Goal: Find specific page/section: Find specific page/section

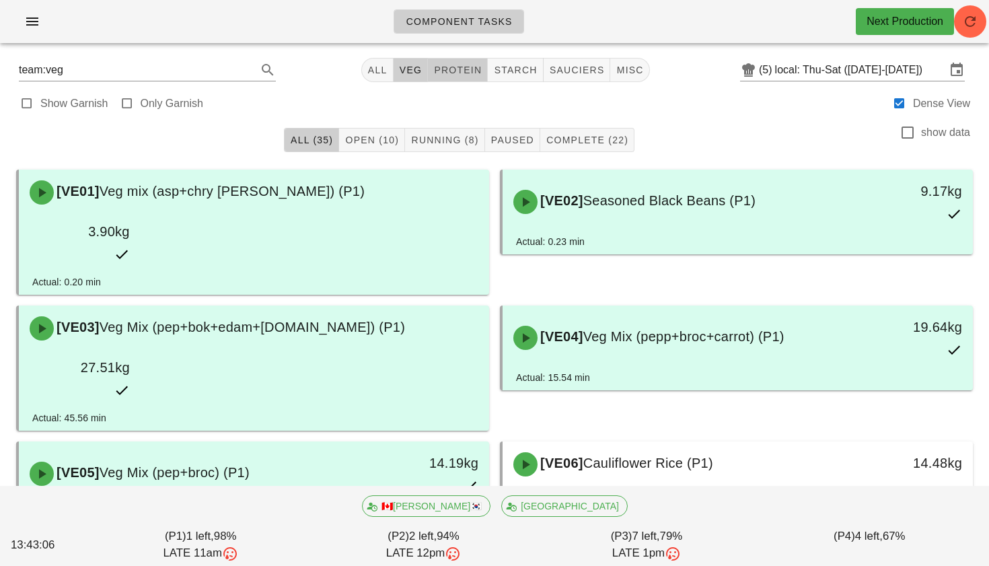
click at [459, 66] on span "protein" at bounding box center [457, 70] width 48 height 11
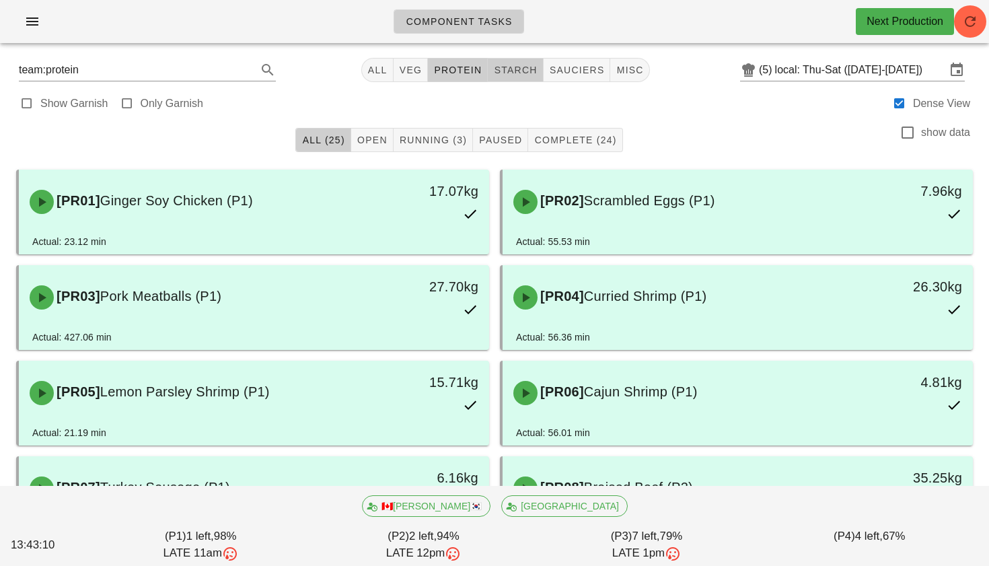
click at [505, 69] on span "starch" at bounding box center [515, 70] width 44 height 11
type input "team:starch"
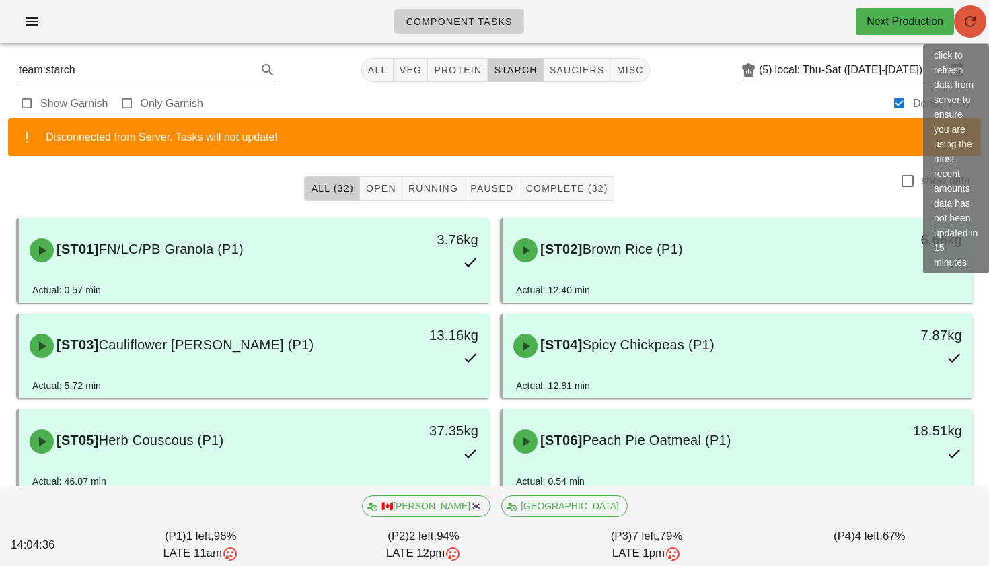
click at [978, 14] on icon "button" at bounding box center [970, 21] width 16 height 16
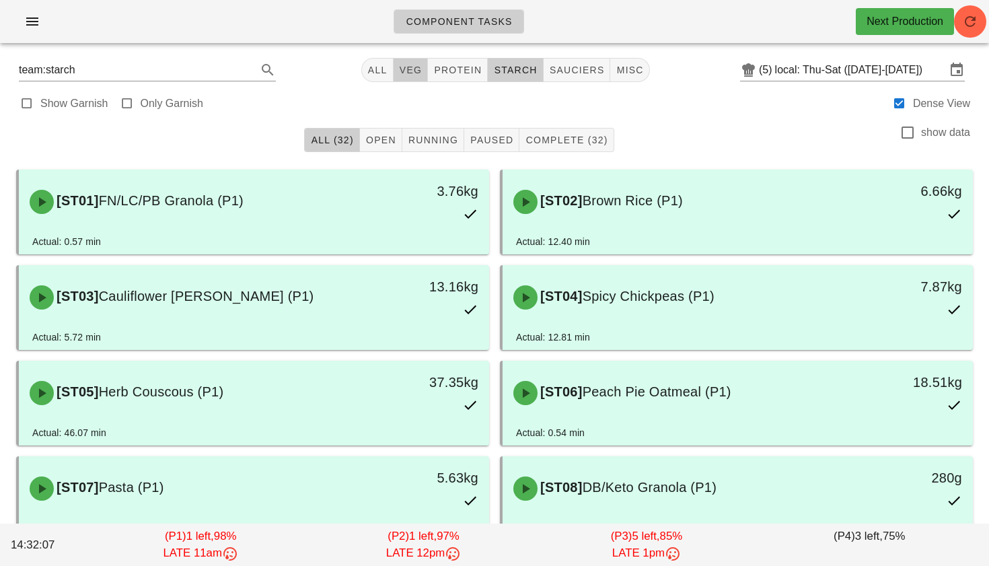
click at [411, 69] on span "veg" at bounding box center [411, 70] width 24 height 11
type input "team:veg"
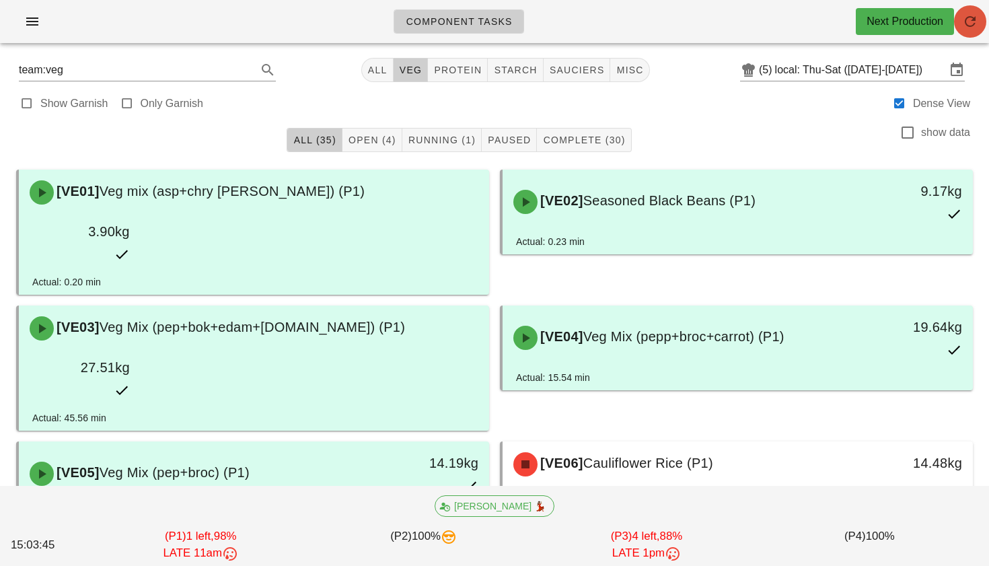
click at [977, 24] on icon "button" at bounding box center [970, 21] width 16 height 16
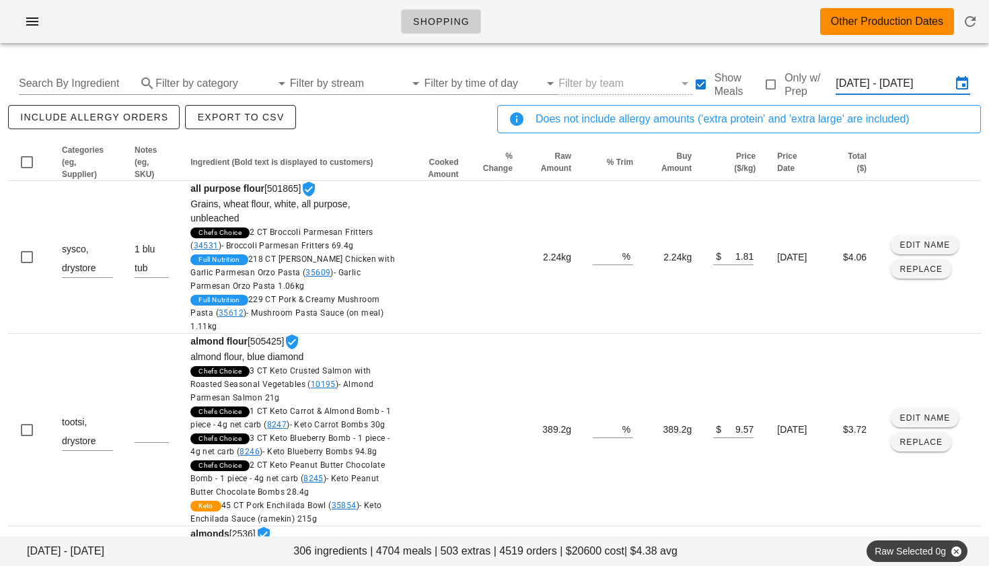
click at [875, 80] on input "Mon Oct 20 - Wed Oct 22" at bounding box center [894, 84] width 116 height 22
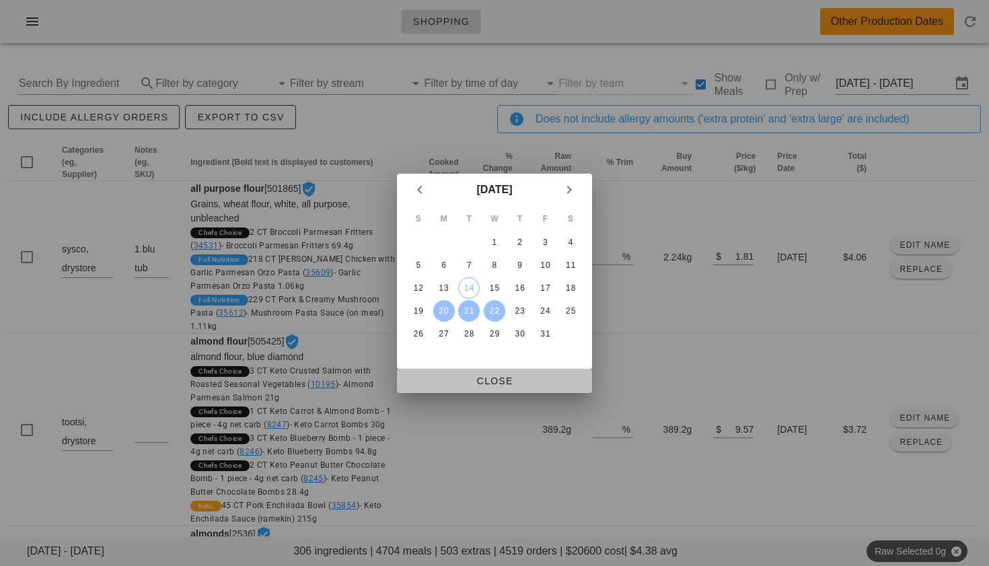
click at [509, 380] on span "Close" at bounding box center [495, 381] width 174 height 11
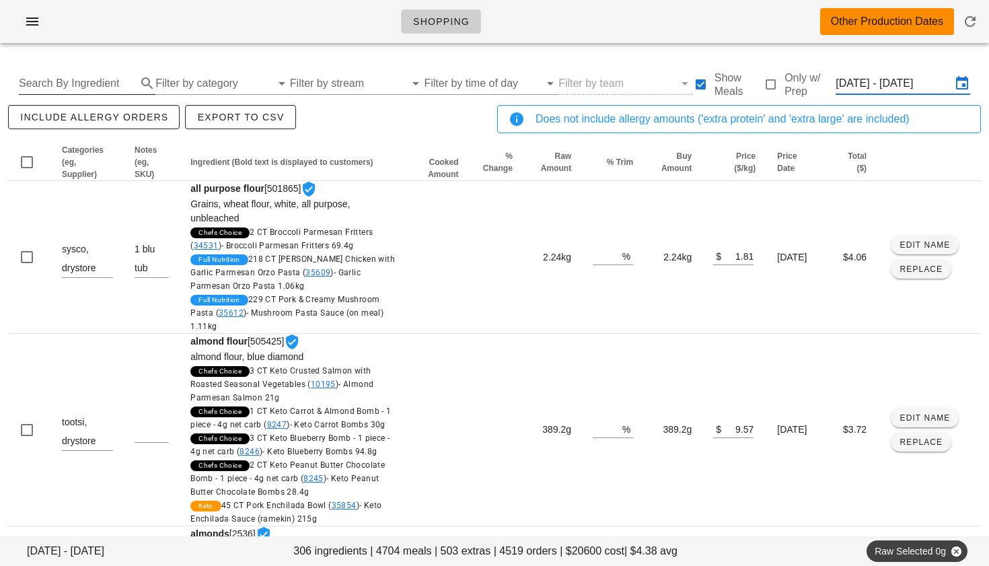
click at [100, 81] on input "Search By Ingredient" at bounding box center [76, 84] width 115 height 22
type input "turkey"
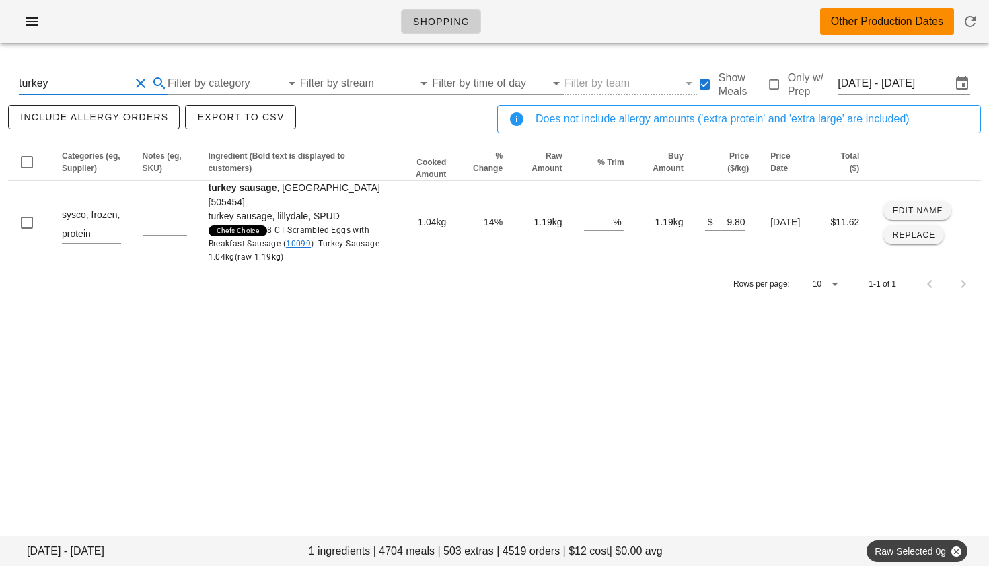
click at [134, 83] on button "Clear Search By Ingredient" at bounding box center [141, 83] width 16 height 16
click at [96, 81] on input "text" at bounding box center [76, 84] width 115 height 22
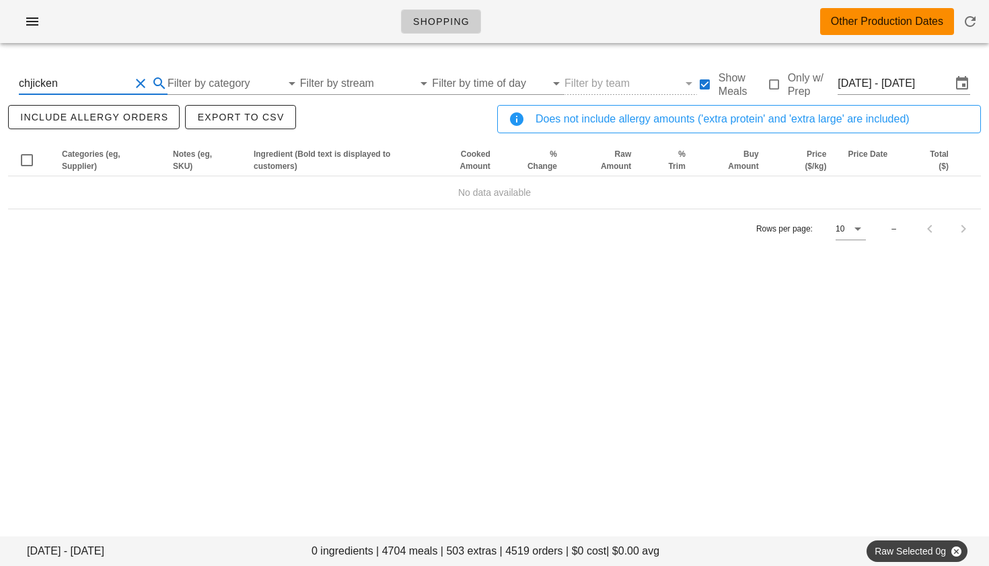
click at [31, 85] on input "chjicken" at bounding box center [74, 84] width 111 height 22
type input "chicken"
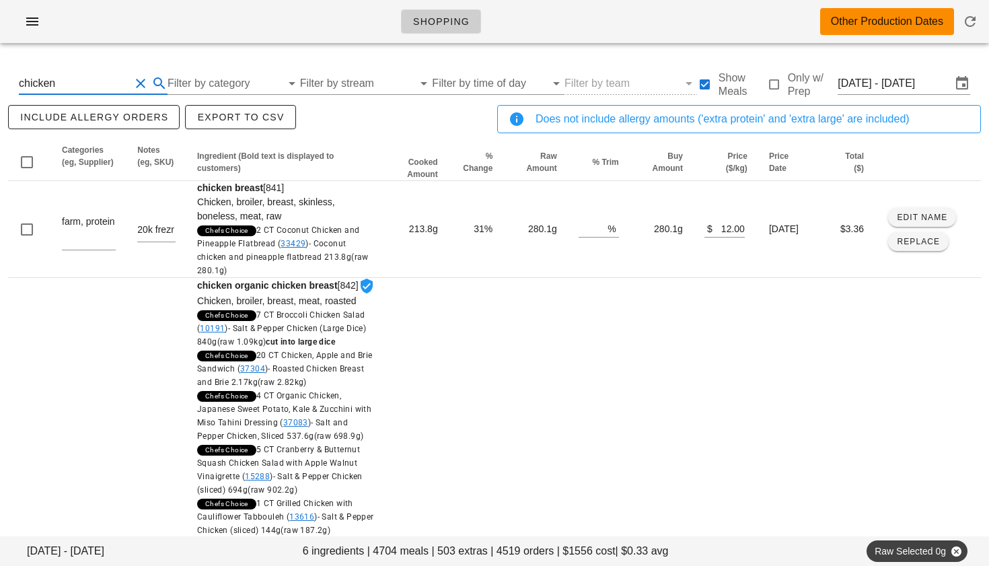
click at [139, 85] on button "Clear Search By Ingredient" at bounding box center [141, 83] width 16 height 16
click at [198, 85] on input "Filter by category" at bounding box center [213, 84] width 116 height 22
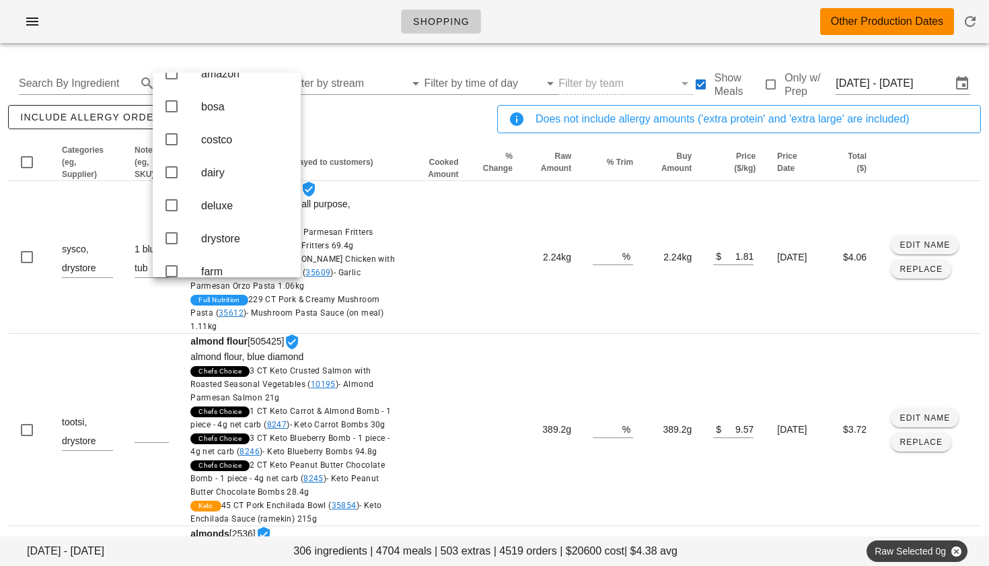
scroll to position [15, 0]
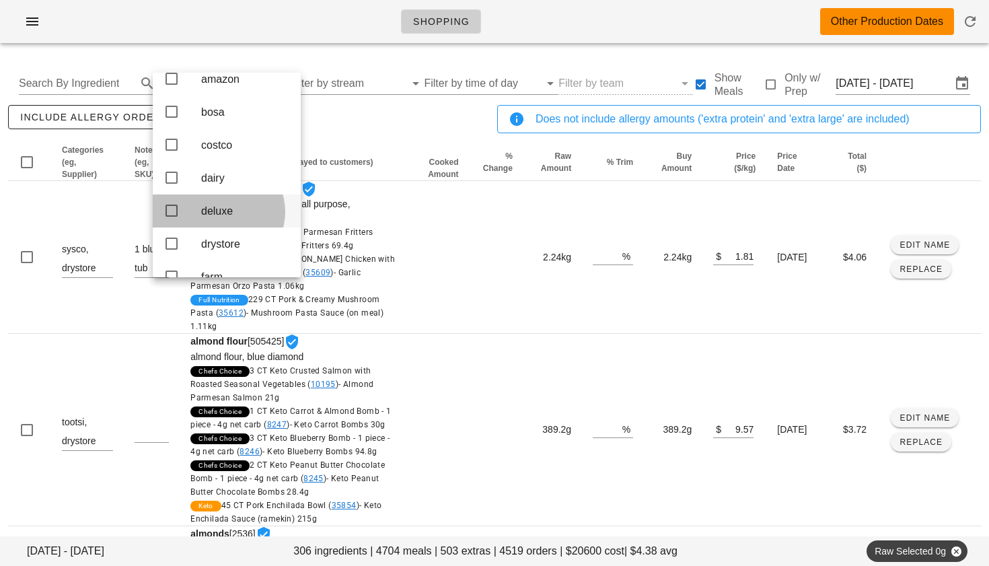
click at [176, 209] on icon at bounding box center [172, 211] width 16 height 16
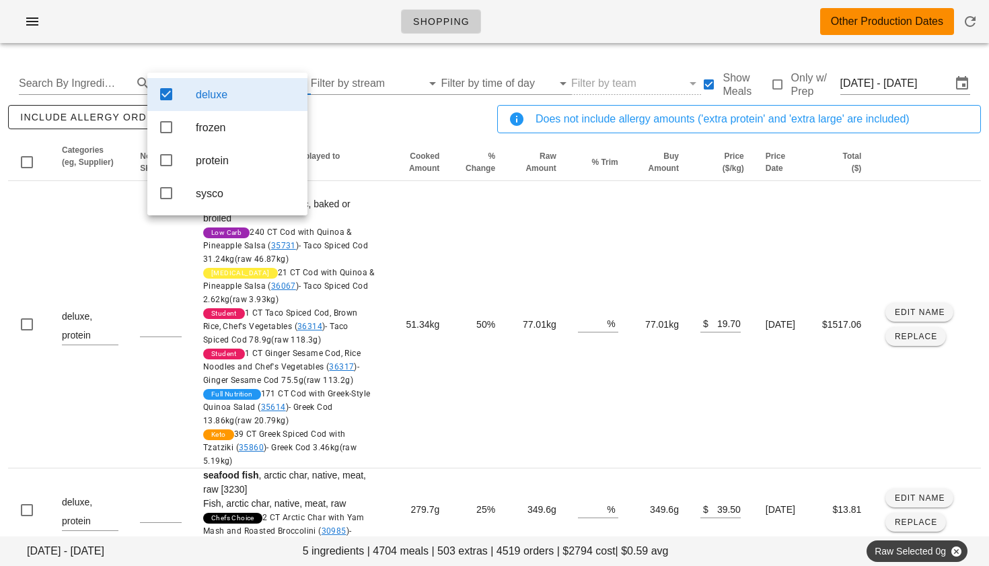
scroll to position [0, 0]
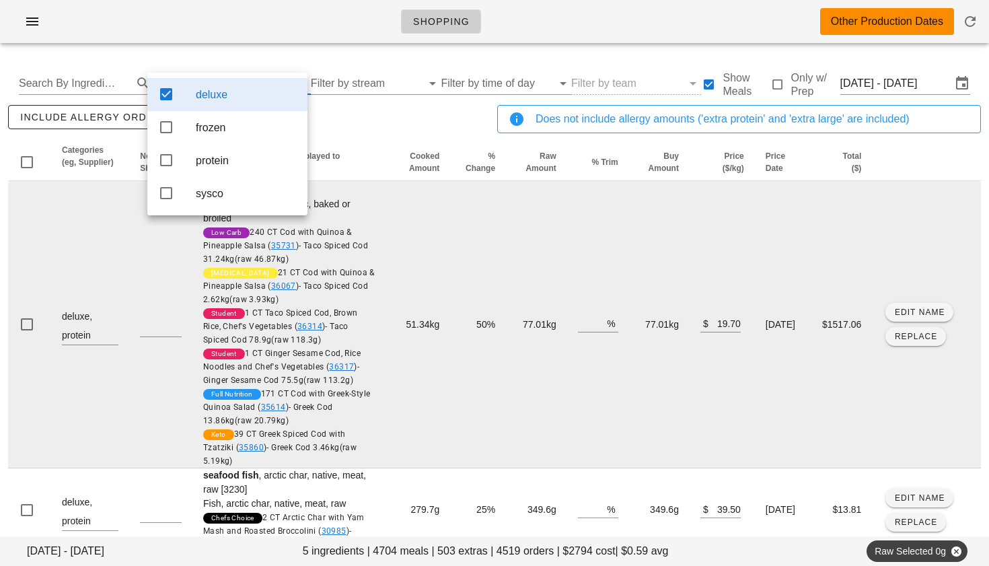
click at [450, 219] on td "50%" at bounding box center [478, 324] width 56 height 287
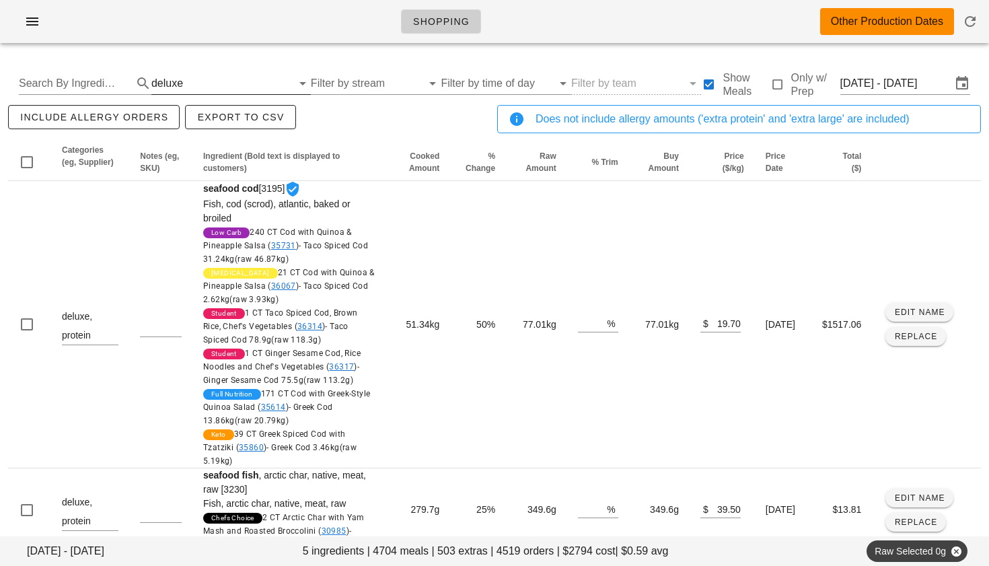
click at [186, 83] on input "text" at bounding box center [239, 84] width 106 height 22
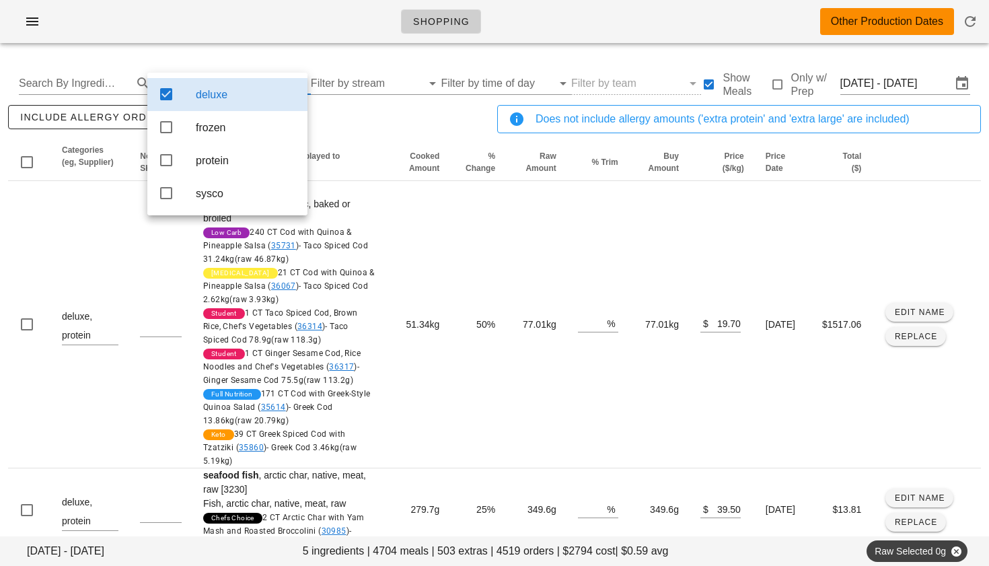
click at [168, 93] on icon at bounding box center [166, 94] width 16 height 16
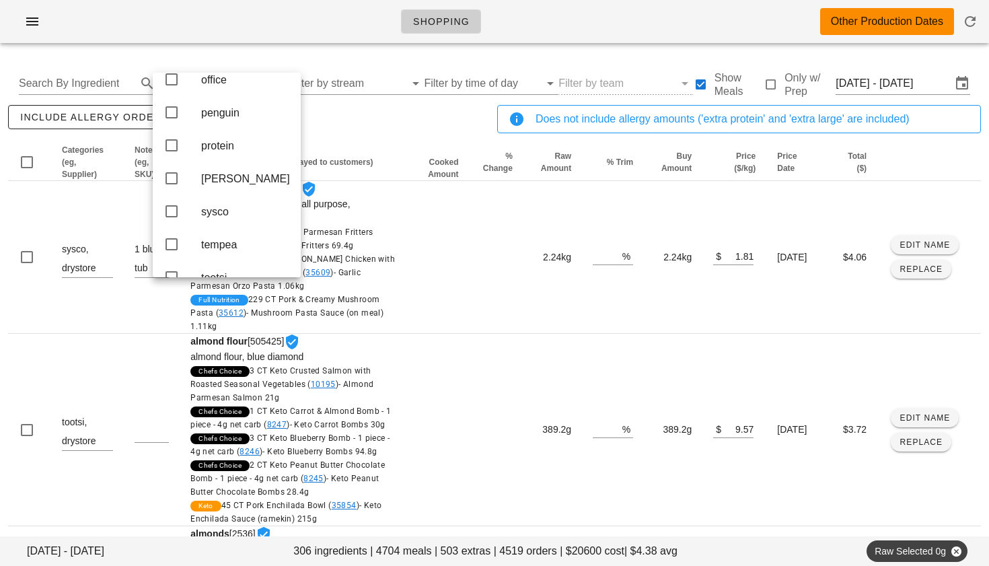
scroll to position [352, 0]
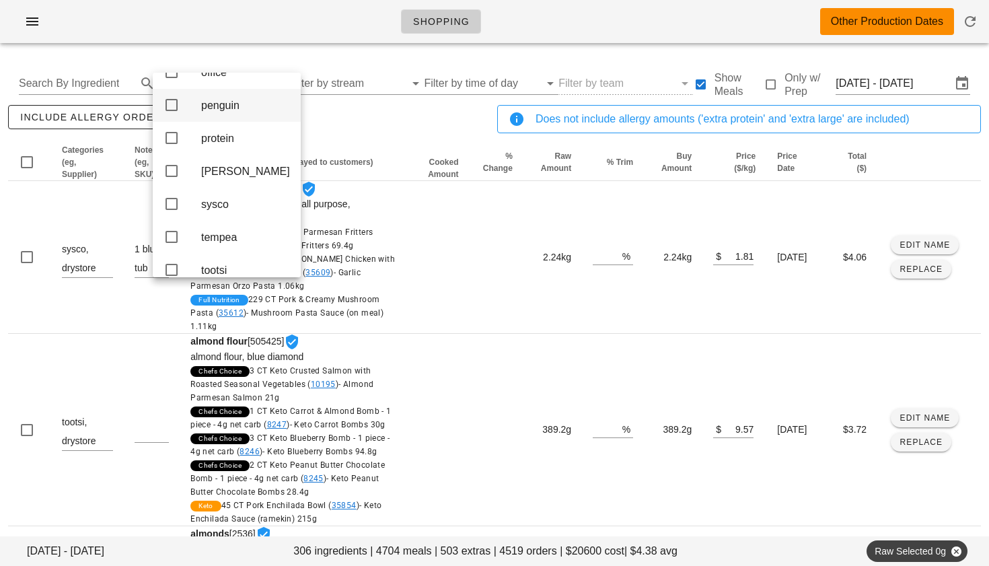
click at [170, 113] on icon at bounding box center [172, 105] width 16 height 16
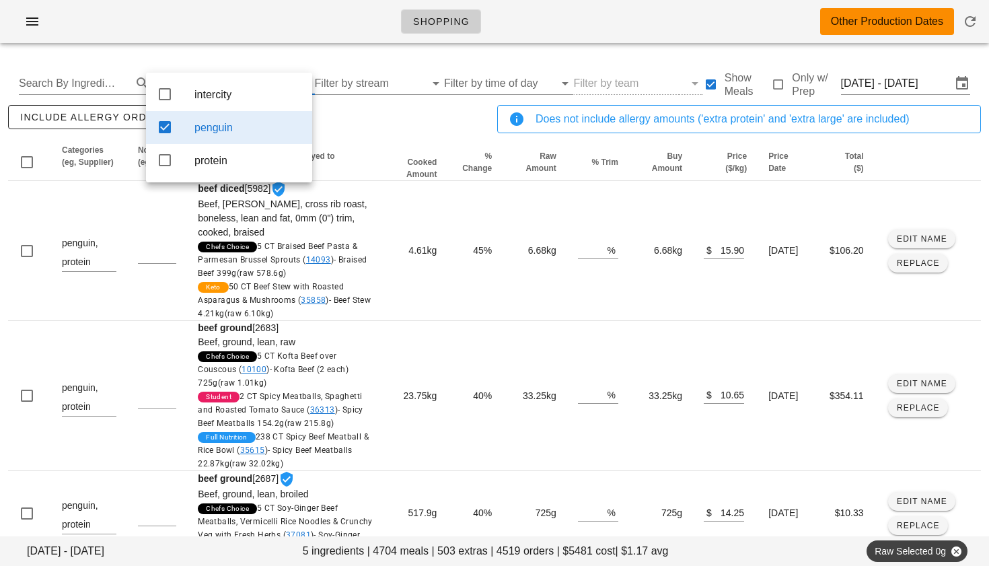
scroll to position [0, 0]
click at [167, 94] on icon at bounding box center [165, 94] width 16 height 16
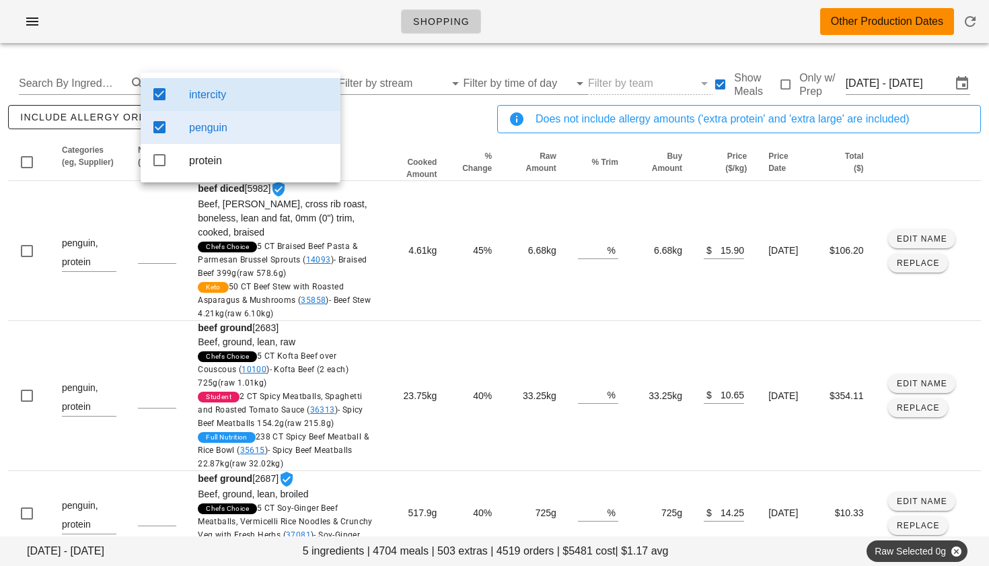
click at [396, 131] on div "include allergy orders Export to CSV" at bounding box center [249, 124] width 489 height 44
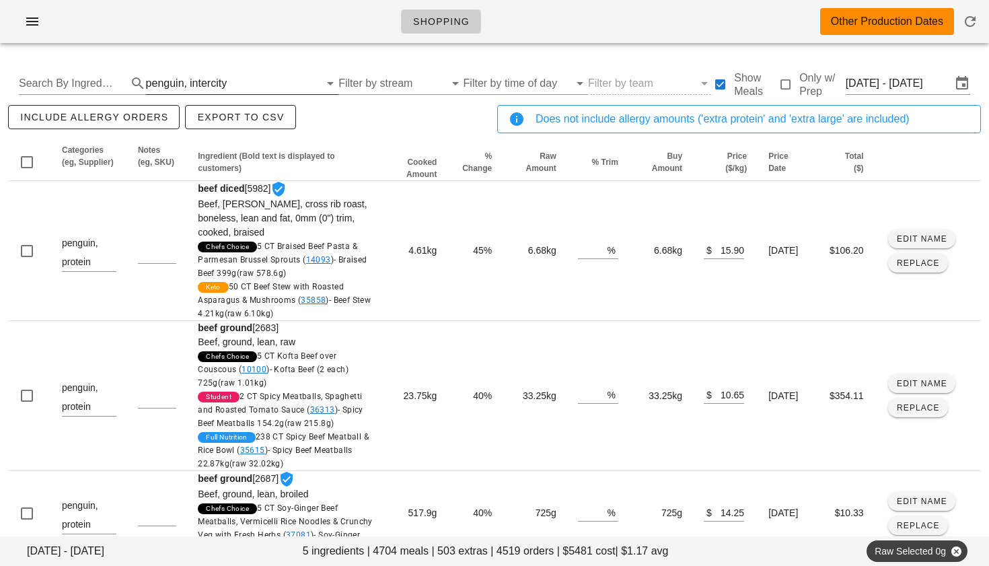
click at [219, 77] on div "intercity" at bounding box center [208, 83] width 37 height 12
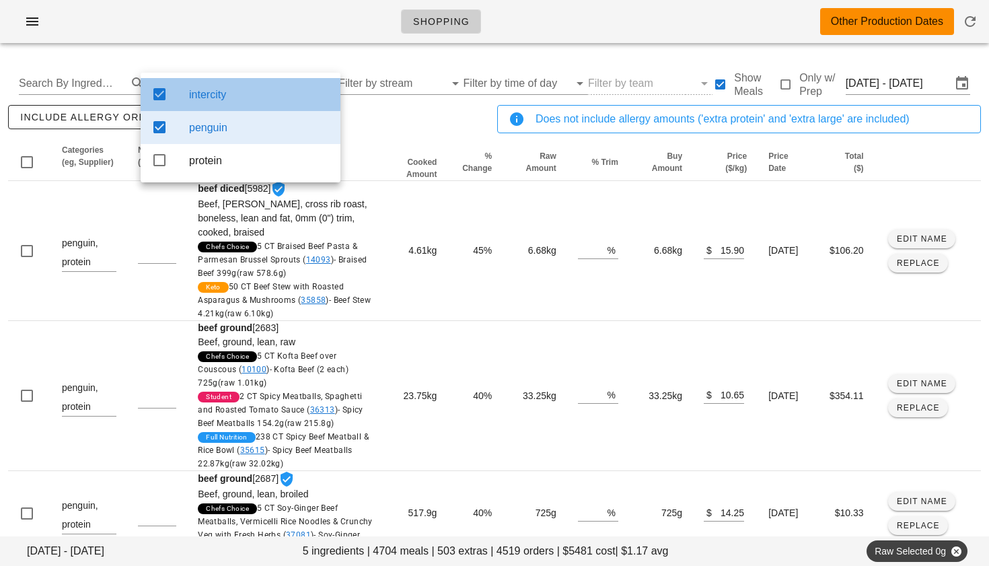
click at [164, 93] on icon at bounding box center [159, 94] width 16 height 16
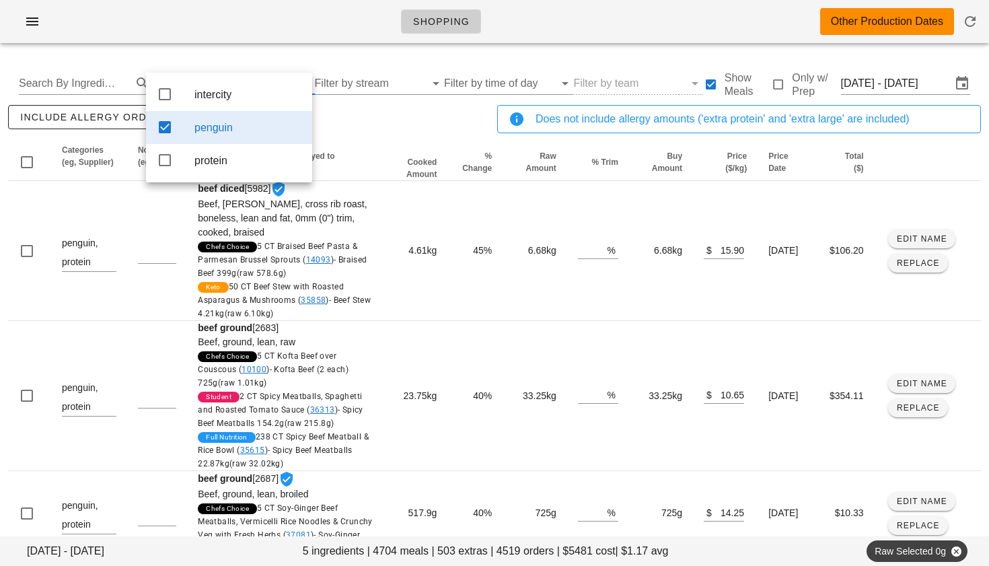
click at [164, 126] on icon at bounding box center [165, 127] width 16 height 16
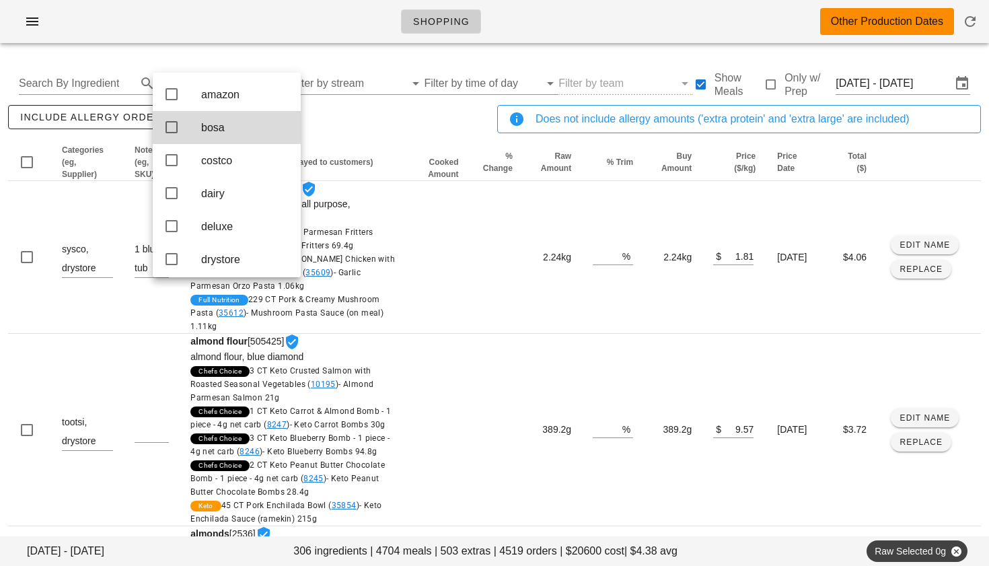
click at [274, 68] on div "Search By Ingredient Filter by stream Filter by time of day Filter by team Show…" at bounding box center [494, 83] width 973 height 43
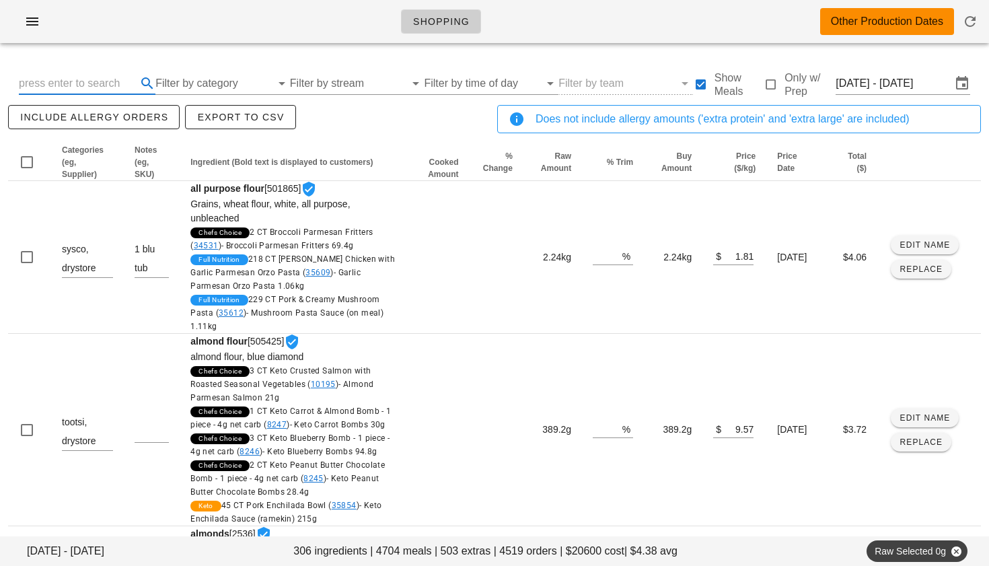
click at [114, 86] on input "text" at bounding box center [76, 84] width 115 height 22
type input "pork"
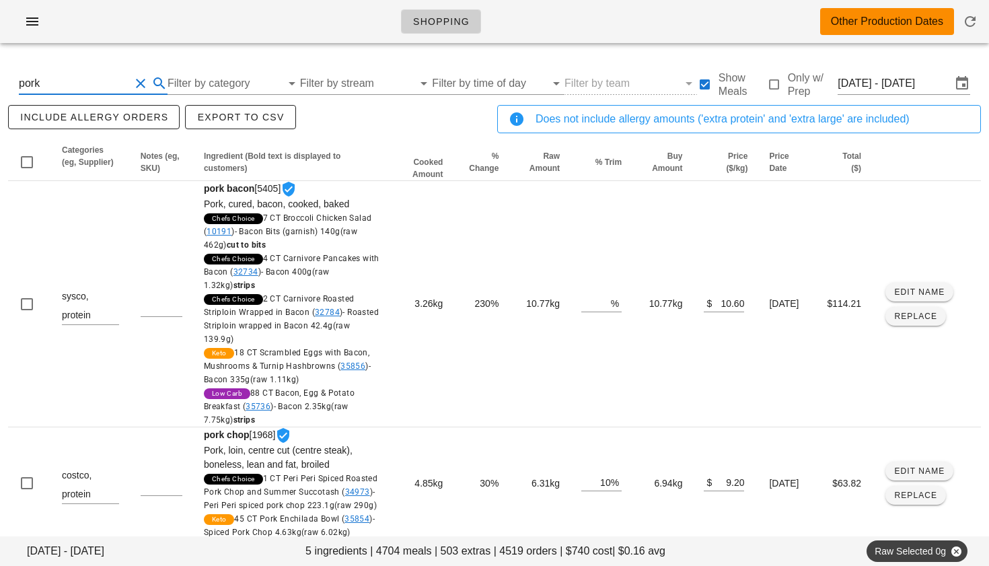
click at [141, 81] on button "Clear Search By Ingredient" at bounding box center [141, 83] width 16 height 16
type input "sockeye"
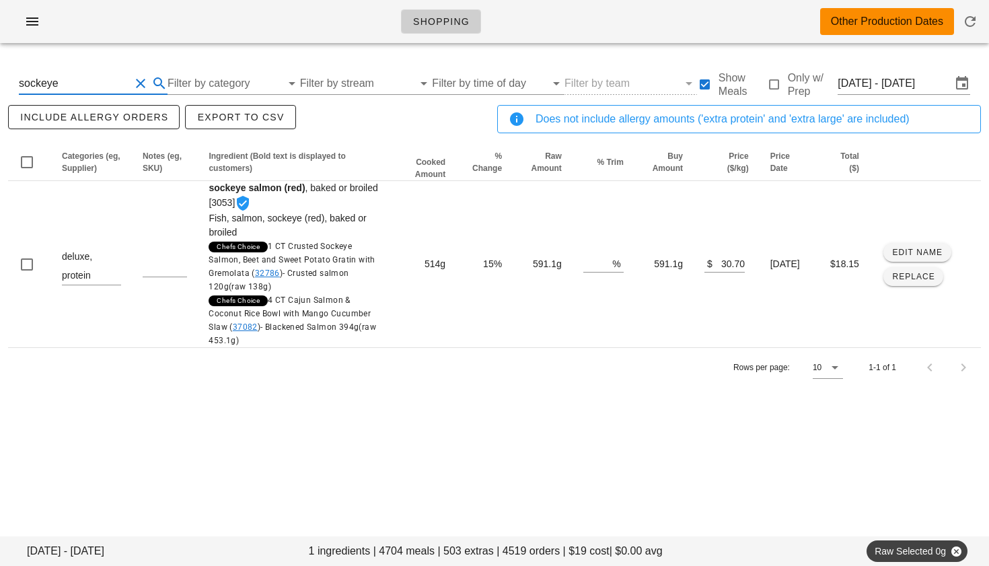
click at [139, 82] on button "Clear Search By Ingredient" at bounding box center [141, 83] width 16 height 16
type input "d"
type input "pork"
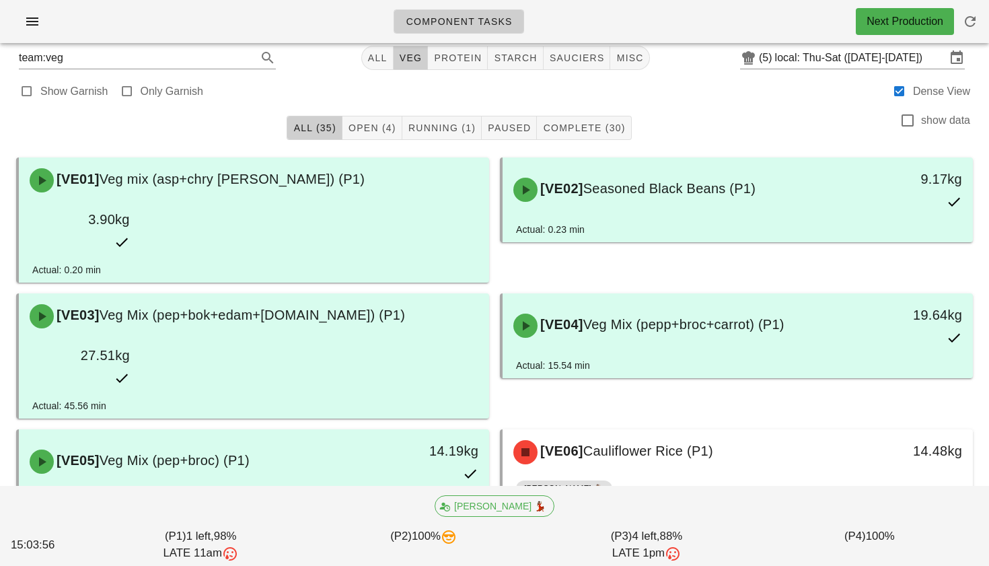
scroll to position [9, 0]
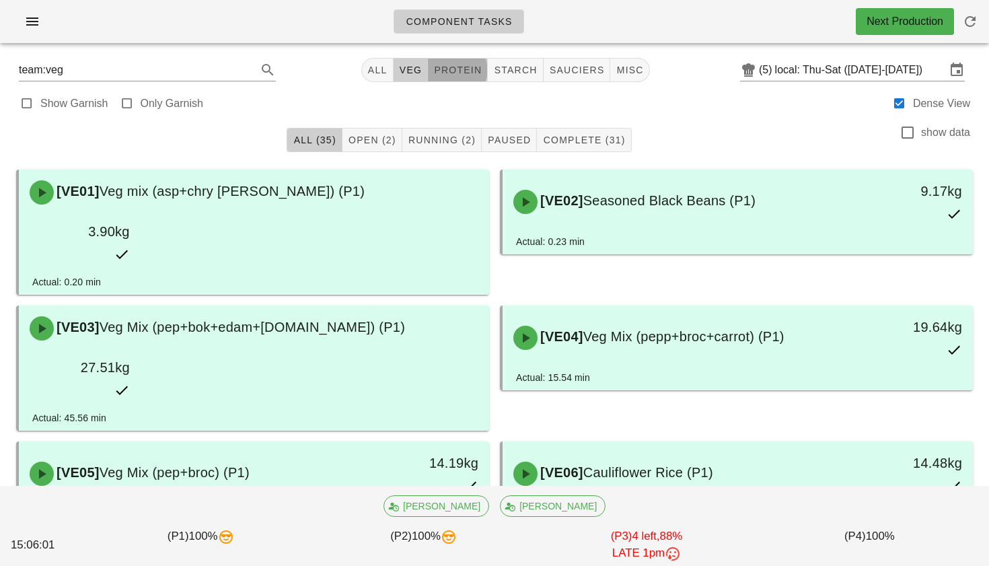
click at [444, 67] on span "protein" at bounding box center [457, 70] width 48 height 11
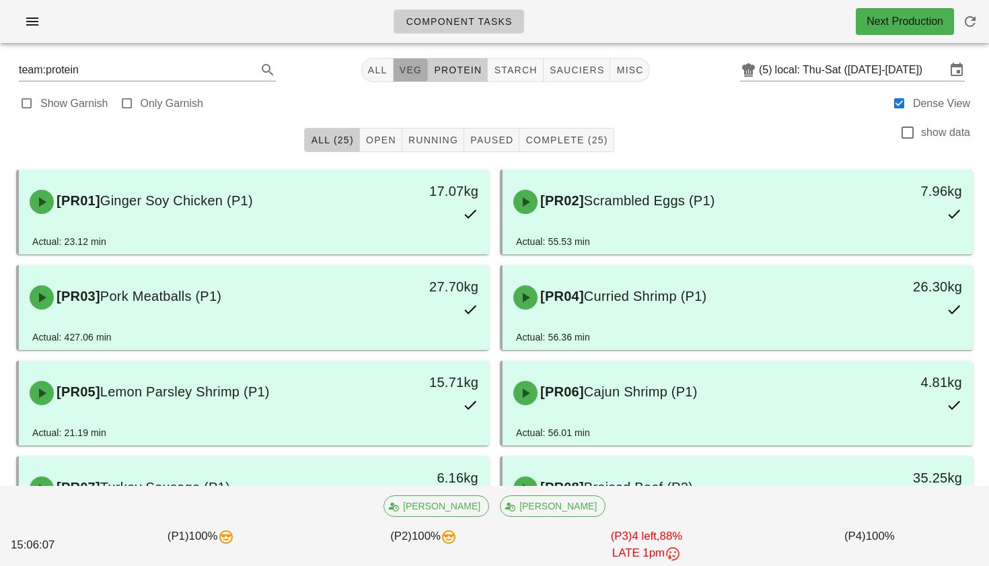
click at [411, 69] on span "veg" at bounding box center [411, 70] width 24 height 11
type input "team:veg"
